Goal: Task Accomplishment & Management: Use online tool/utility

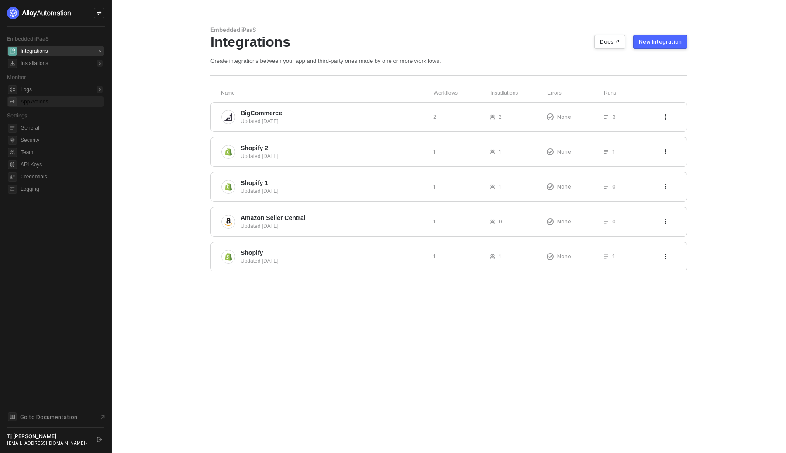
click at [51, 97] on div "App Actions" at bounding box center [62, 102] width 82 height 10
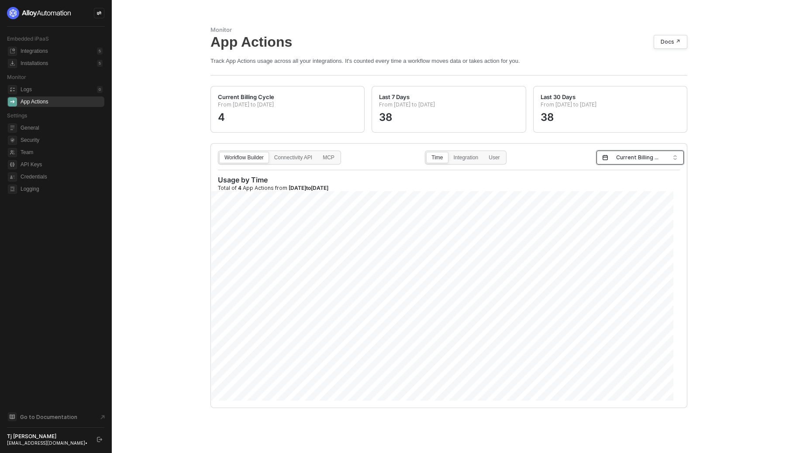
click at [617, 151] on span "Current Billing Cycle" at bounding box center [642, 157] width 52 height 13
click at [628, 202] on div "Last 30 Days" at bounding box center [636, 205] width 73 height 10
click at [294, 152] on label "Connectivity API" at bounding box center [293, 157] width 48 height 11
click at [270, 152] on input "Connectivity API" at bounding box center [270, 152] width 0 height 0
